Goal: Information Seeking & Learning: Understand process/instructions

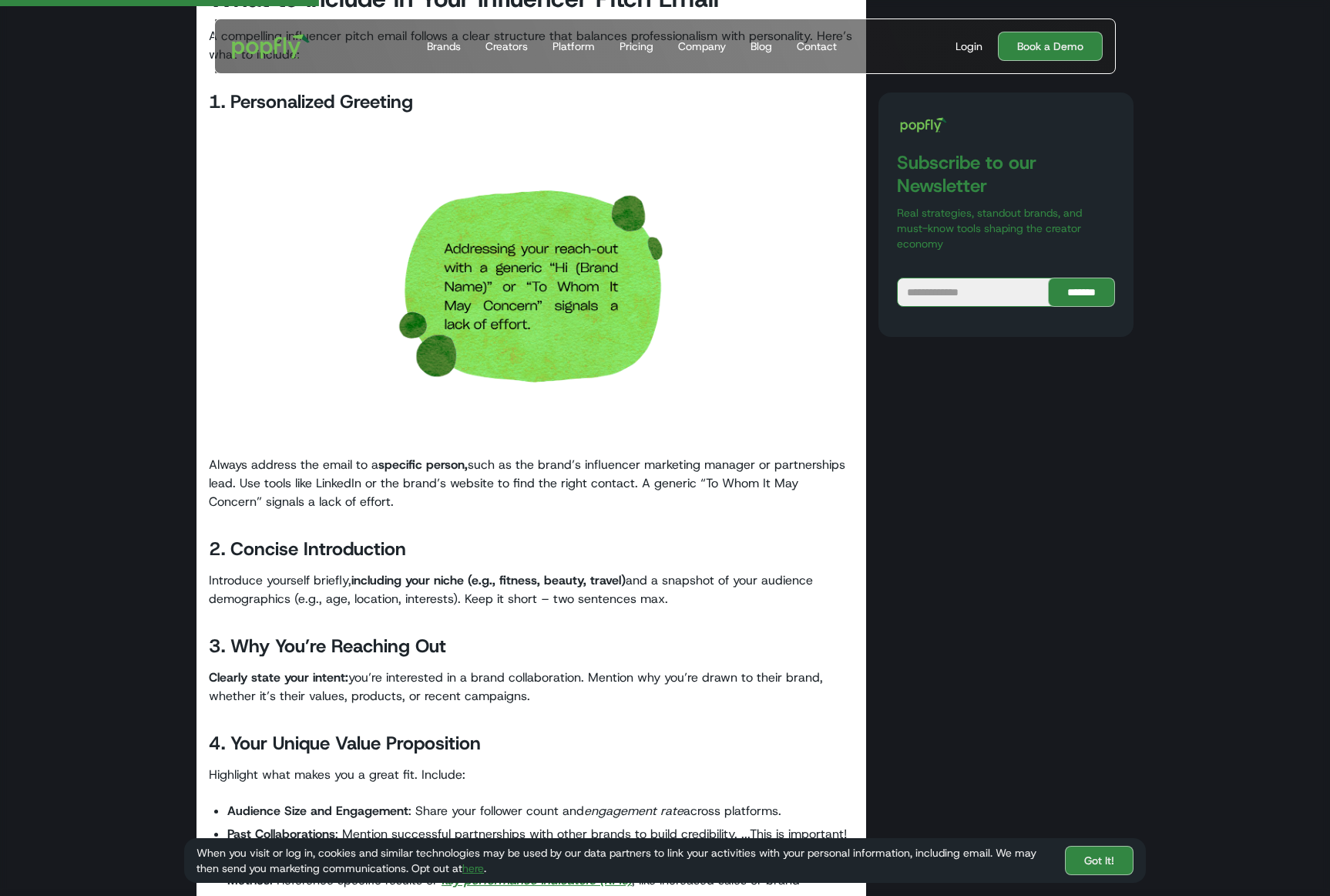
scroll to position [1542, 0]
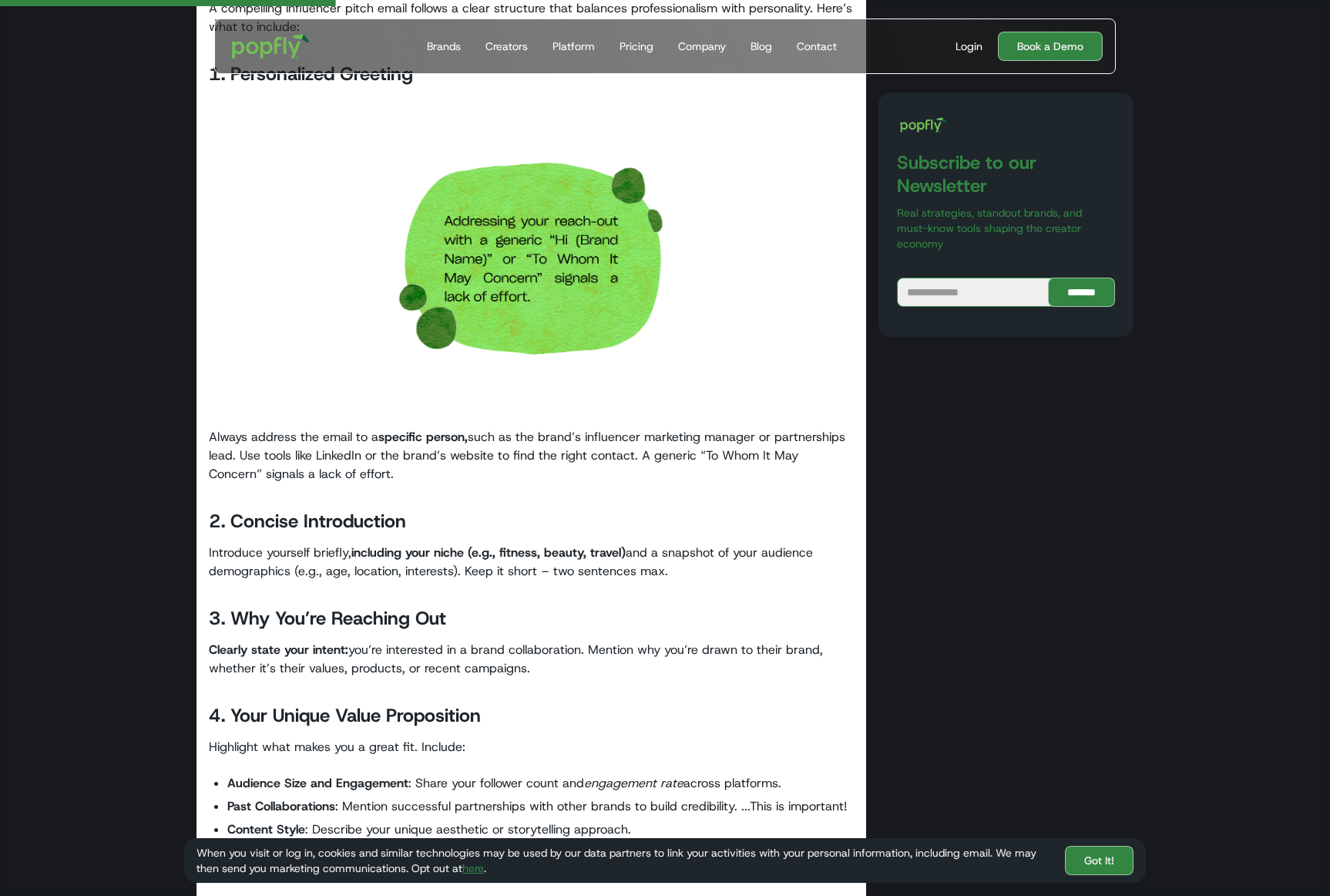
click at [438, 557] on strong "including your niche (e.g., fitness, beauty, travel)" at bounding box center [488, 552] width 274 height 16
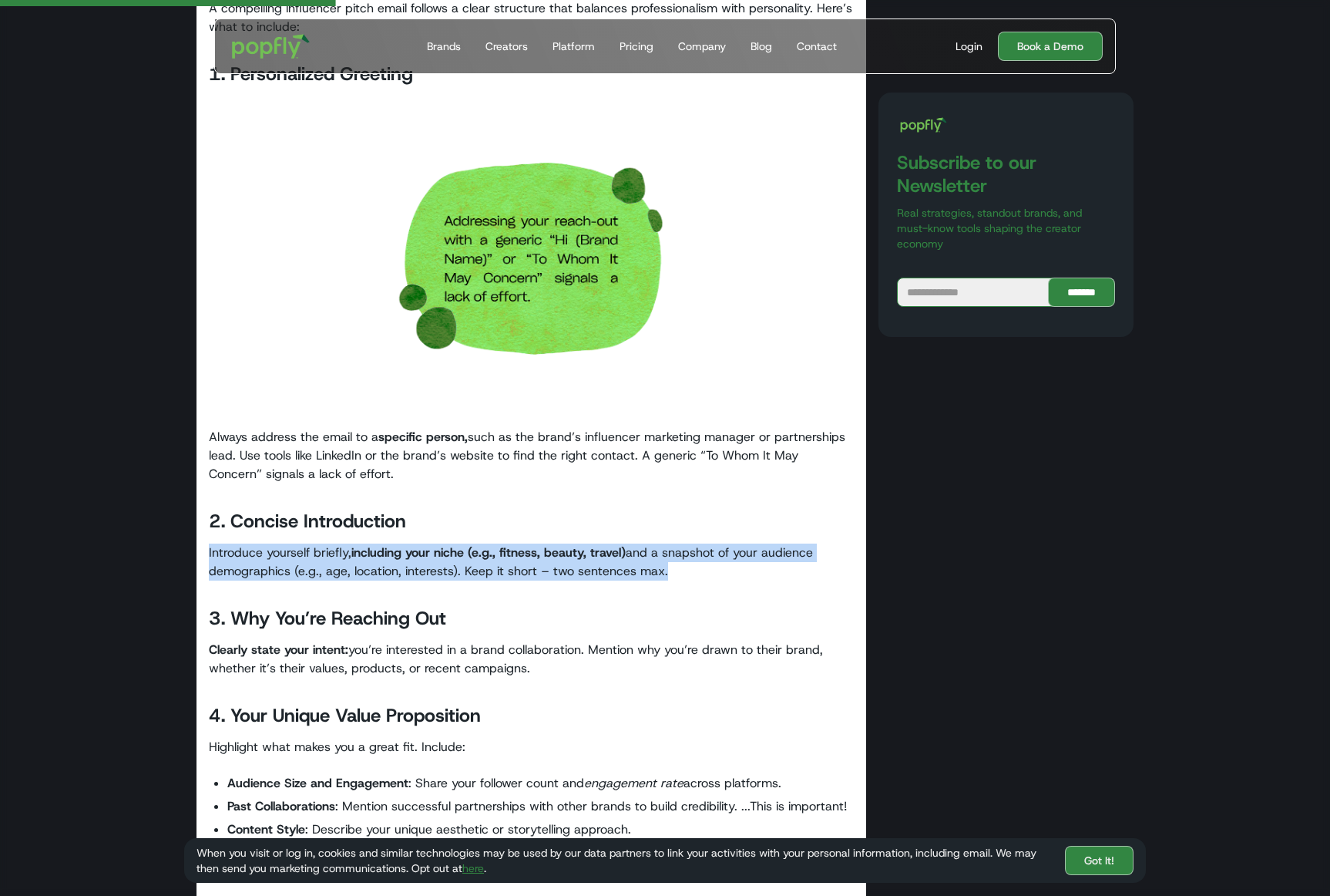
click at [438, 557] on strong "including your niche (e.g., fitness, beauty, travel)" at bounding box center [488, 552] width 274 height 16
click at [521, 558] on strong "including your niche (e.g., fitness, beauty, travel)" at bounding box center [488, 552] width 274 height 16
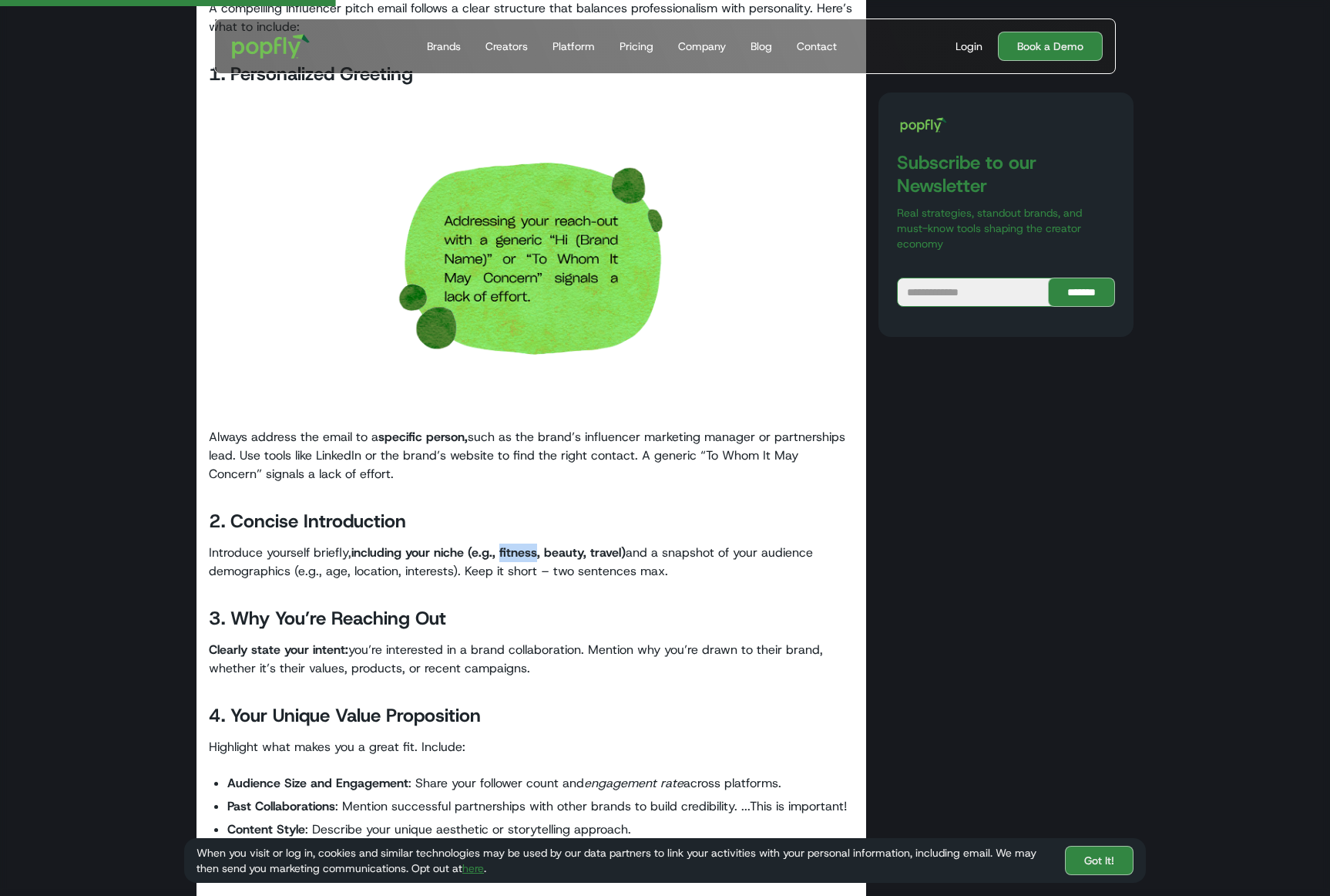
click at [521, 558] on strong "including your niche (e.g., fitness, beauty, travel)" at bounding box center [488, 552] width 274 height 16
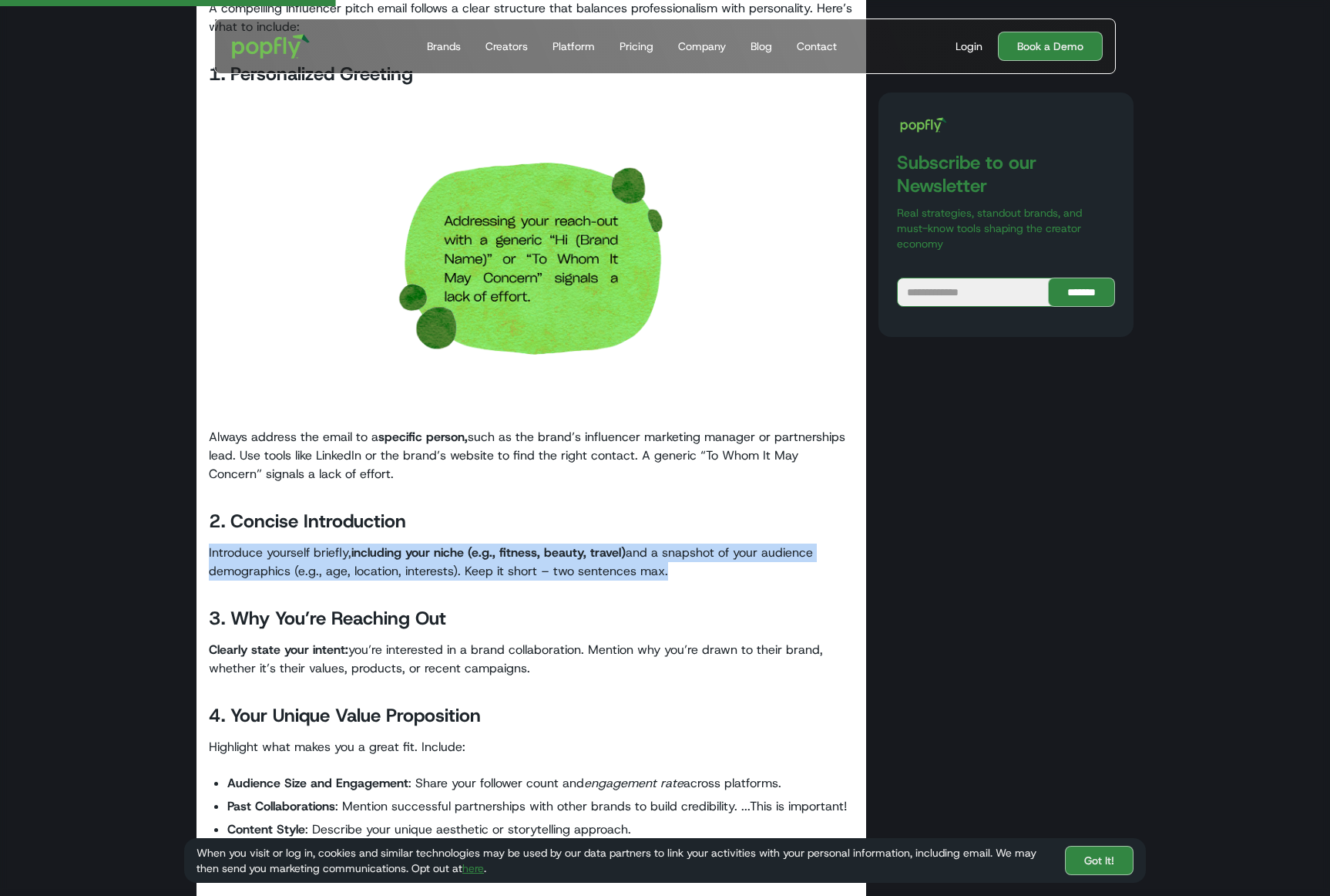
click at [521, 558] on strong "including your niche (e.g., fitness, beauty, travel)" at bounding box center [488, 552] width 274 height 16
click at [634, 557] on p "Introduce yourself briefly, including your niche (e.g., fitness, beauty, travel…" at bounding box center [531, 562] width 645 height 37
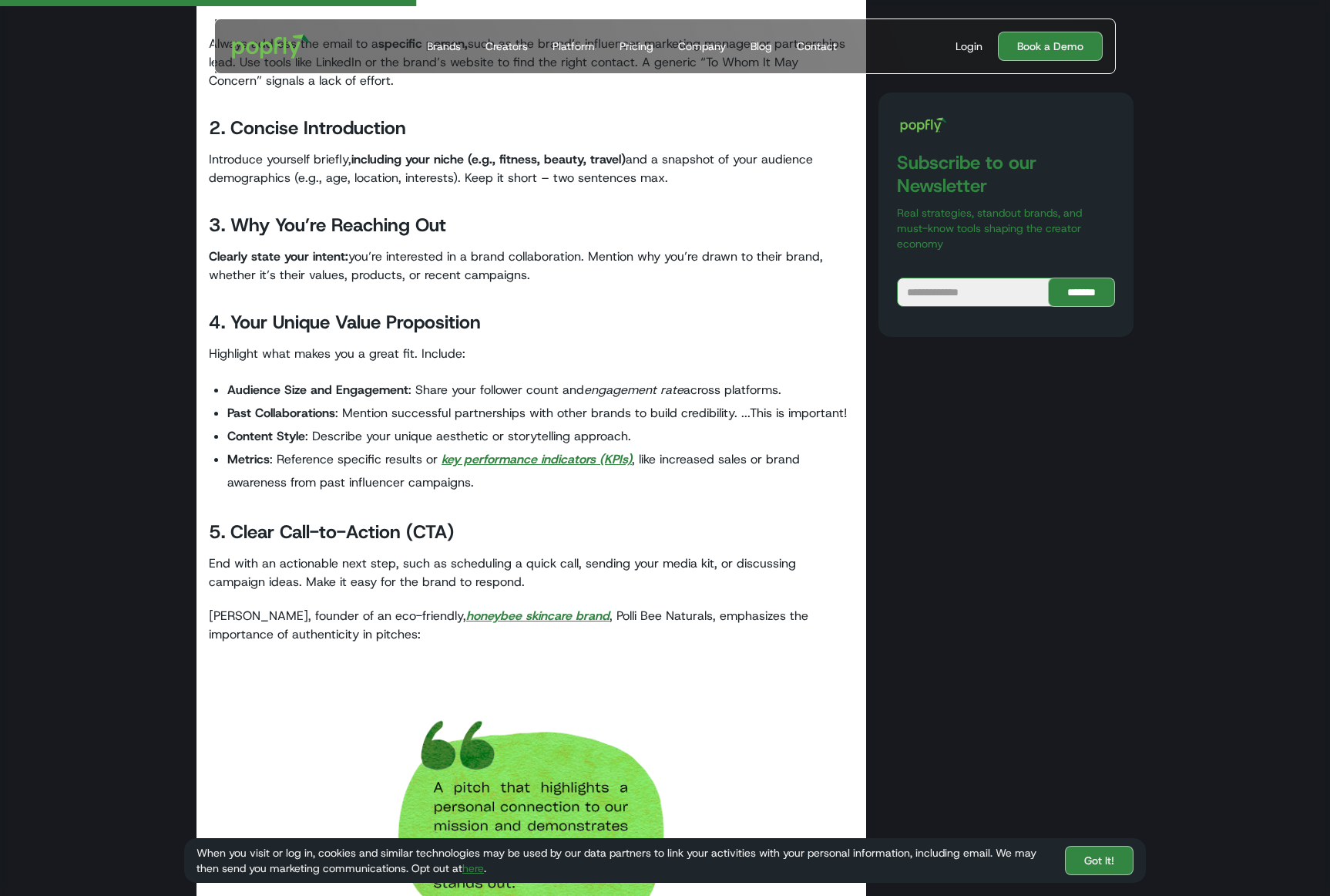
scroll to position [1850, 0]
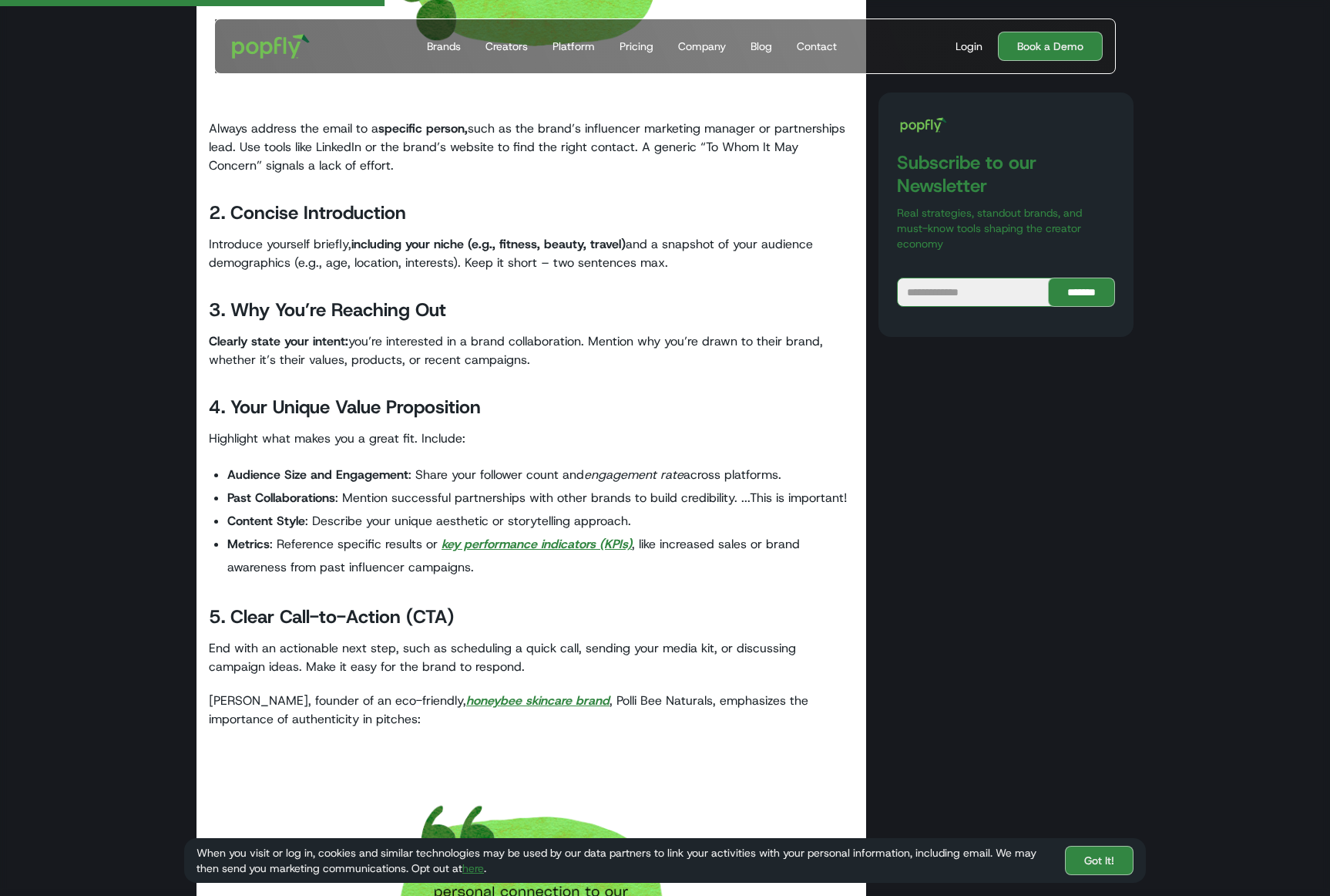
click at [326, 362] on p "Clearly state your intent: you’re interested in a brand collaboration. Mention …" at bounding box center [531, 350] width 645 height 37
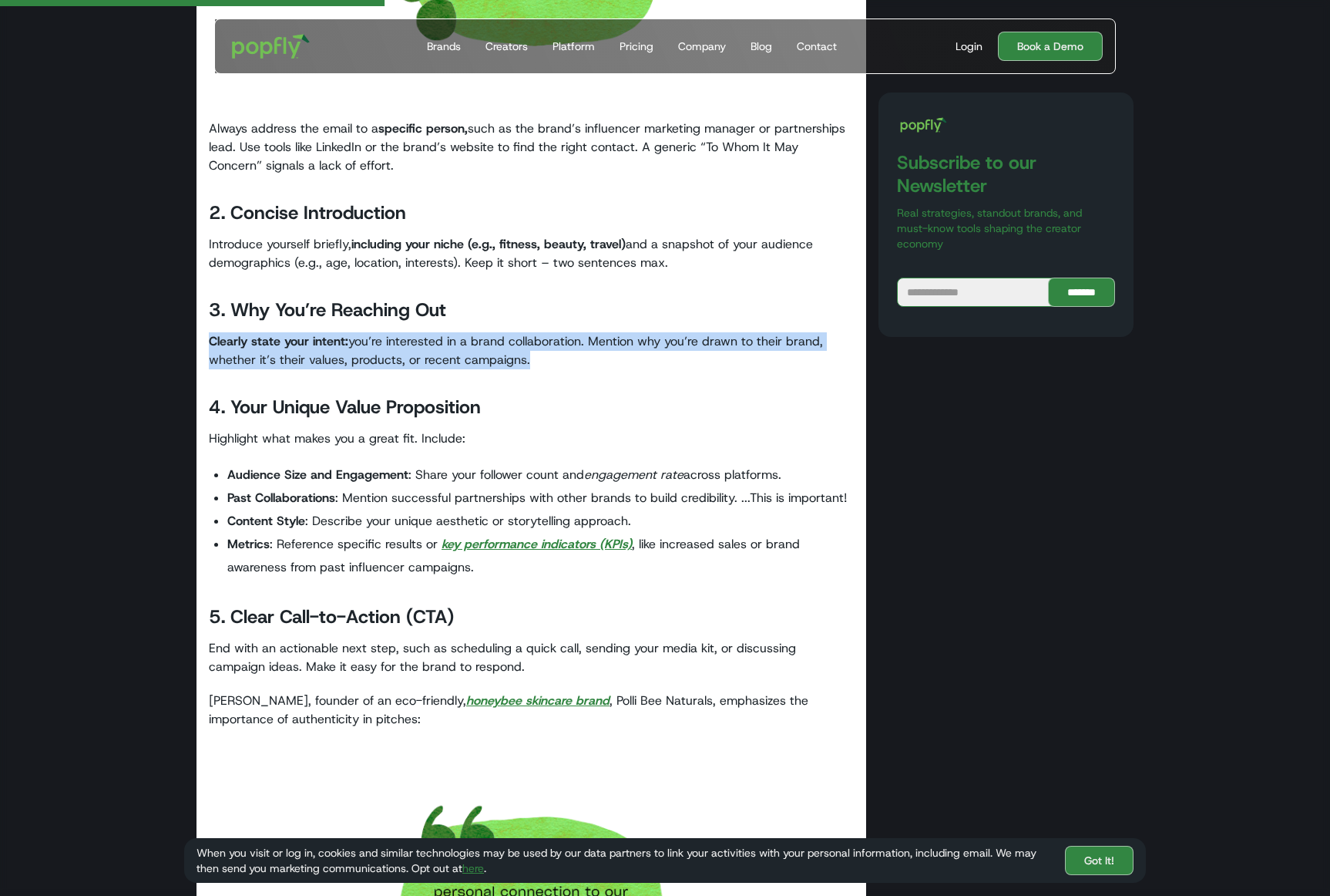
click at [326, 362] on p "Clearly state your intent: you’re interested in a brand collaboration. Mention …" at bounding box center [531, 350] width 645 height 37
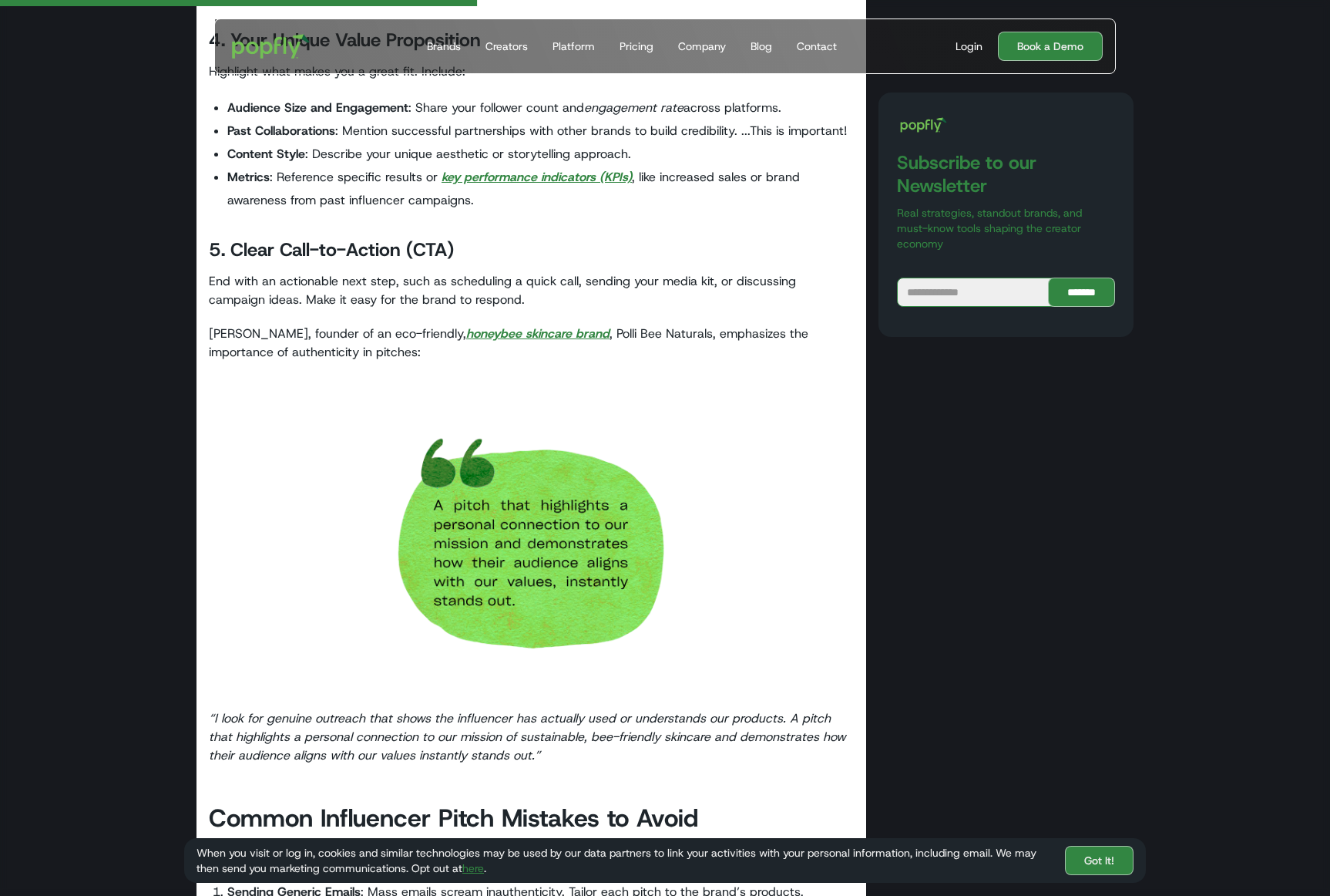
scroll to position [2312, 0]
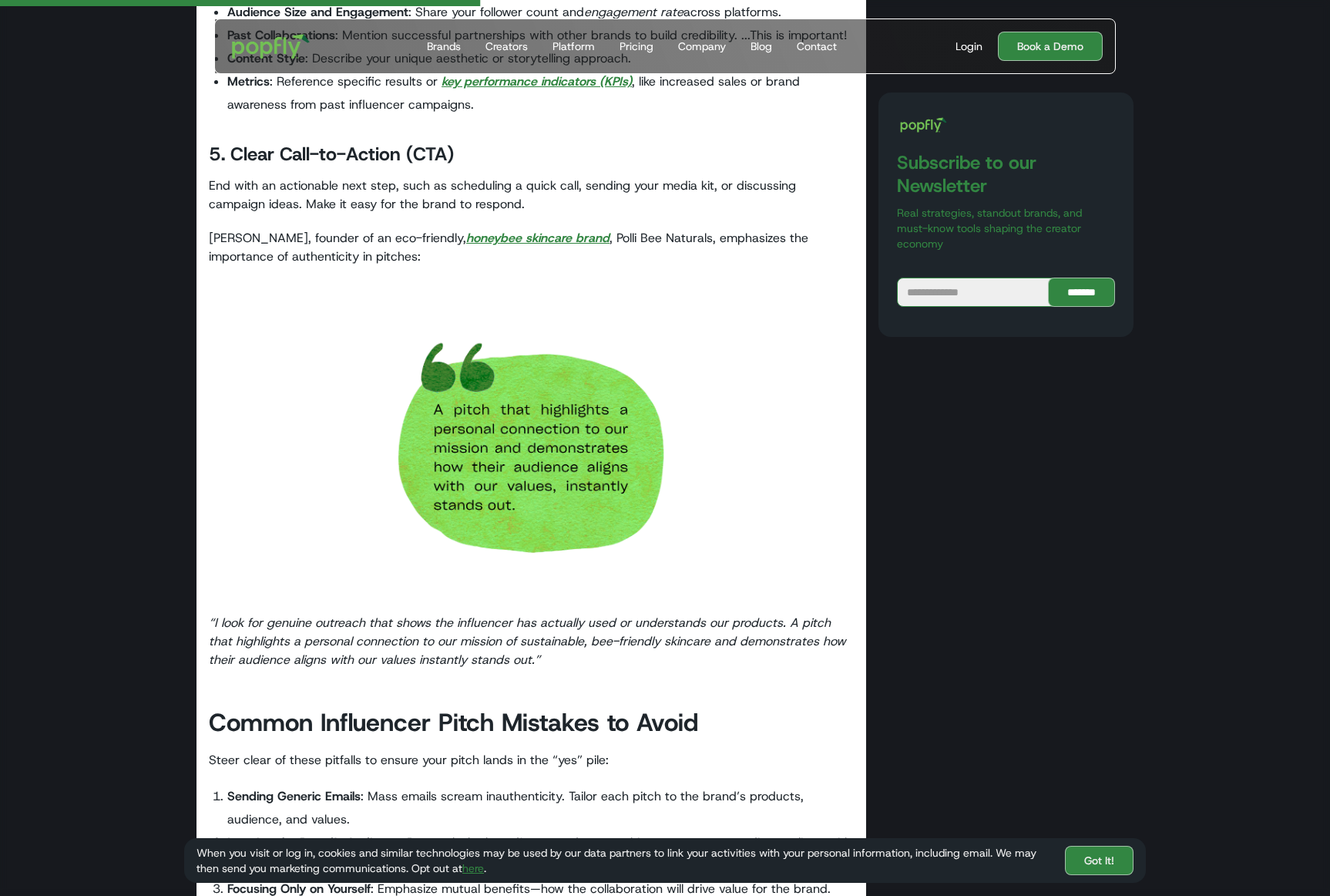
click at [402, 638] on em "“I look for genuine outreach that shows the influencer has actually used or und…" at bounding box center [528, 640] width 638 height 54
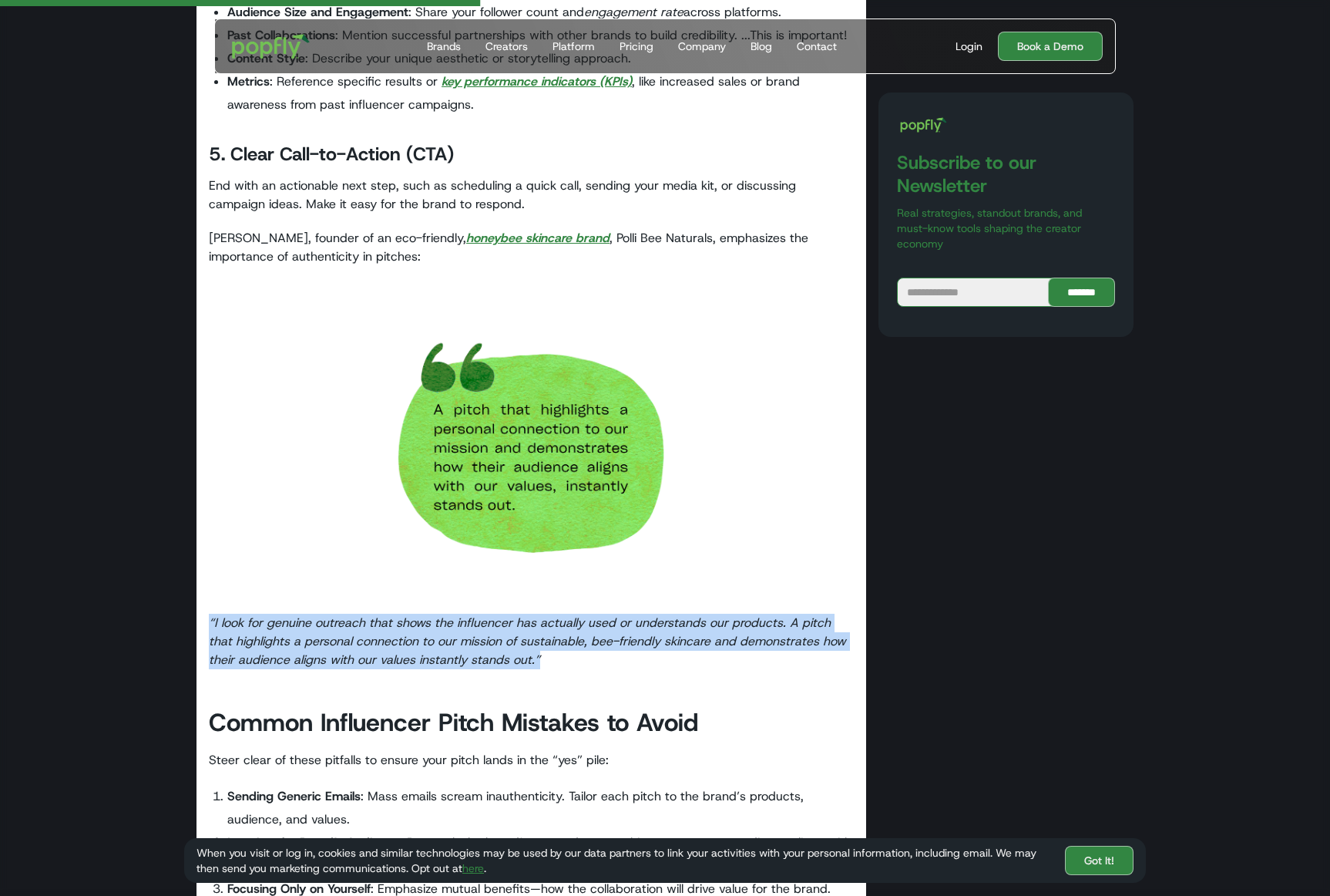
click at [402, 638] on em "“I look for genuine outreach that shows the influencer has actually used or und…" at bounding box center [528, 640] width 638 height 54
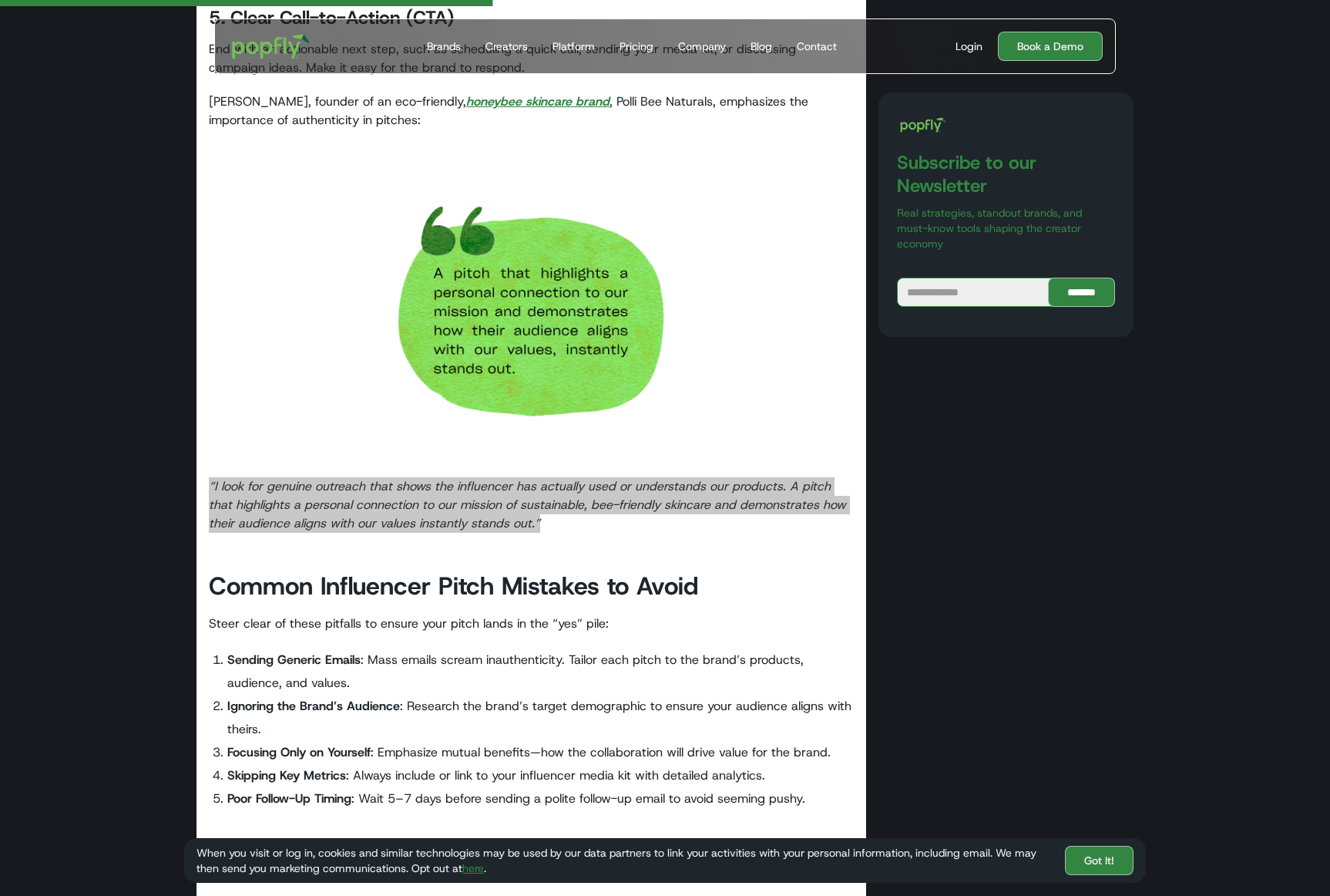
scroll to position [2467, 0]
